Goal: Navigation & Orientation: Find specific page/section

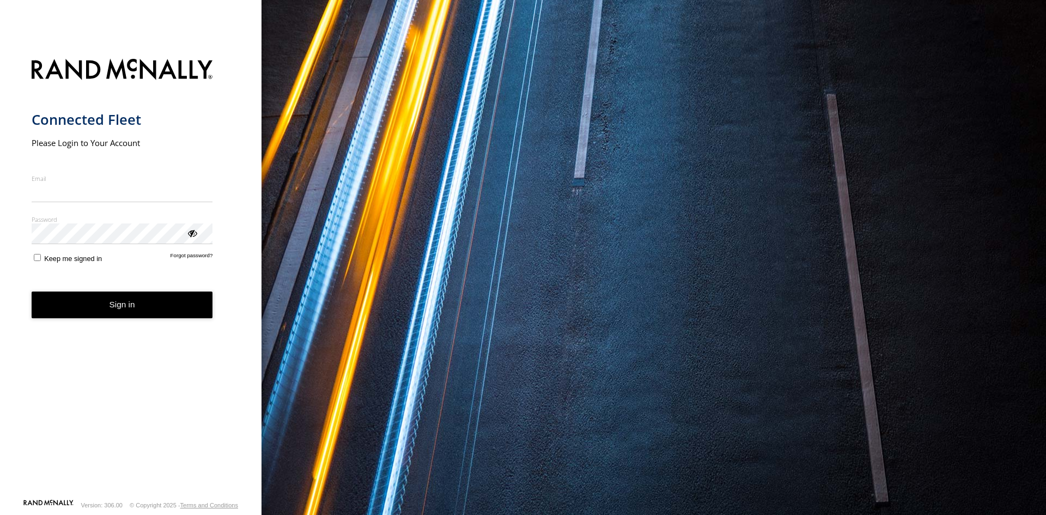
type input "**********"
click at [159, 308] on button "Sign in" at bounding box center [122, 305] width 181 height 27
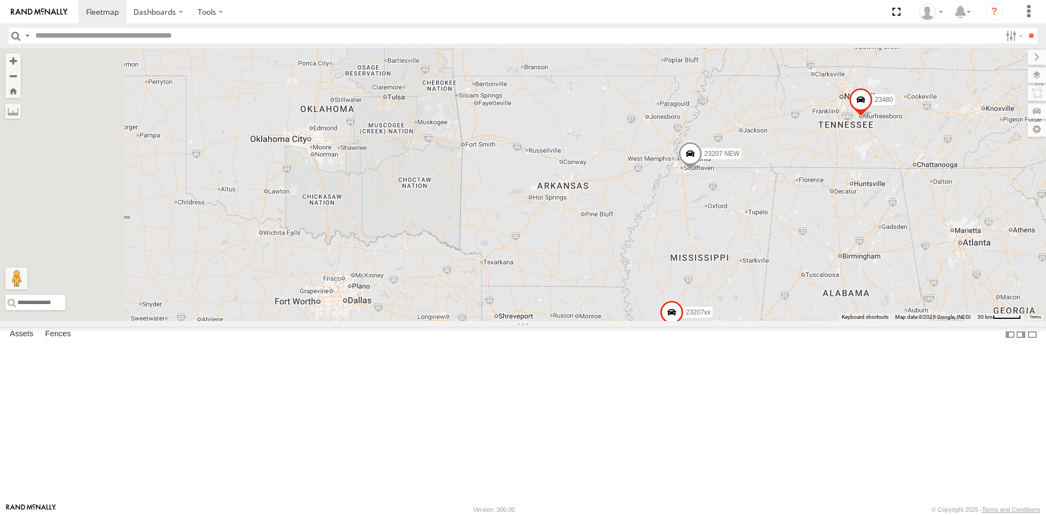
drag, startPoint x: 682, startPoint y: 292, endPoint x: 701, endPoint y: 295, distance: 19.5
click at [701, 295] on div "23207 NEW 23207xx 23460 23480 2" at bounding box center [523, 184] width 1046 height 273
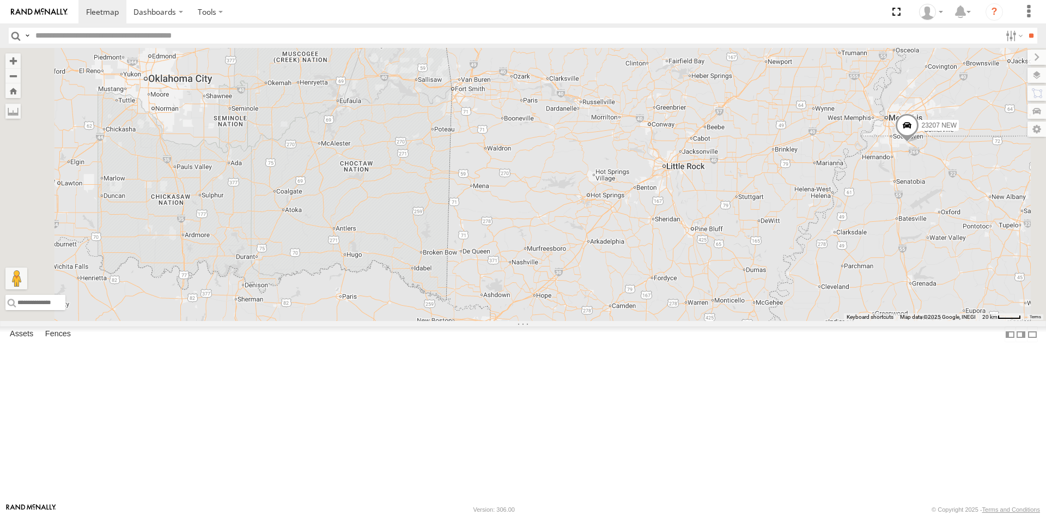
drag, startPoint x: 829, startPoint y: 325, endPoint x: 799, endPoint y: 276, distance: 57.5
click at [799, 276] on div "23207 NEW 23207xx 23460 23480" at bounding box center [523, 184] width 1046 height 273
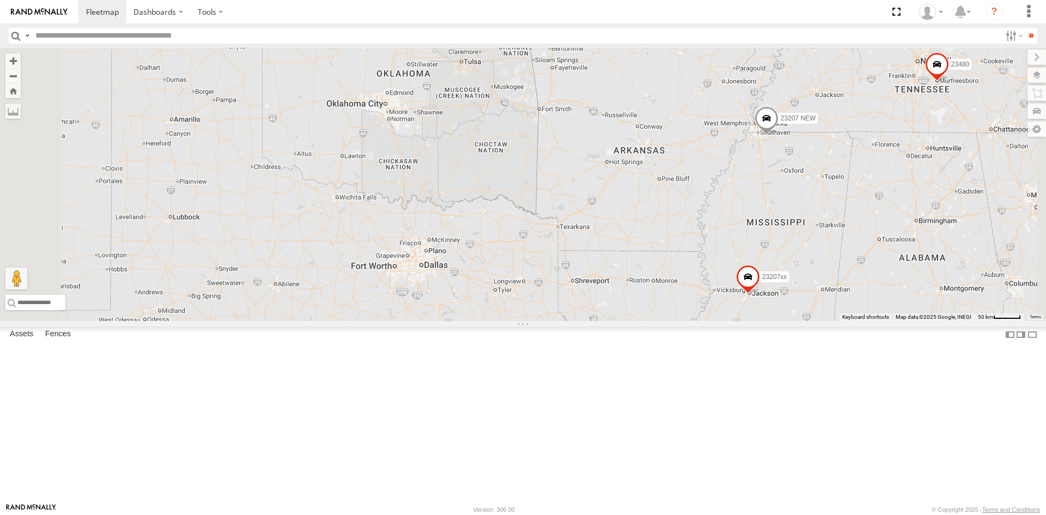
drag, startPoint x: 769, startPoint y: 243, endPoint x: 747, endPoint y: 385, distance: 143.4
click at [747, 321] on div "23207 NEW 23207xx 23460 23480" at bounding box center [523, 184] width 1046 height 273
